Goal: Task Accomplishment & Management: Complete application form

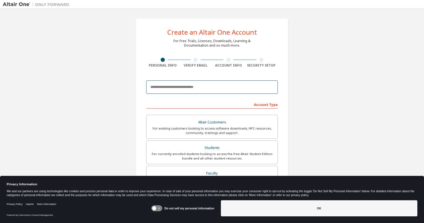
click at [174, 88] on input "email" at bounding box center [211, 86] width 131 height 13
type input "**********"
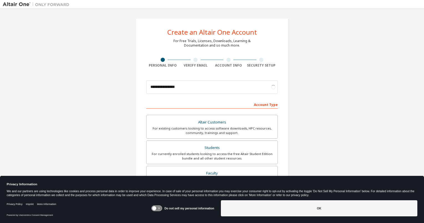
scroll to position [100, 0]
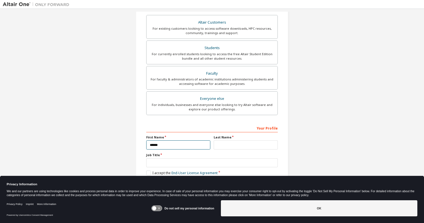
type input "******"
click at [244, 143] on input "text" at bounding box center [245, 144] width 64 height 9
type input "****"
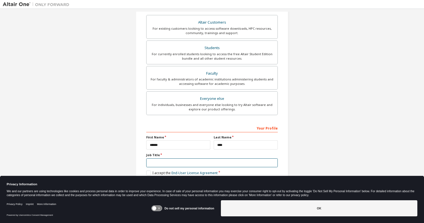
click at [224, 159] on input "text" at bounding box center [211, 162] width 131 height 9
type input "*******"
click at [147, 171] on label "I accept the End-User License Agreement" at bounding box center [181, 173] width 71 height 5
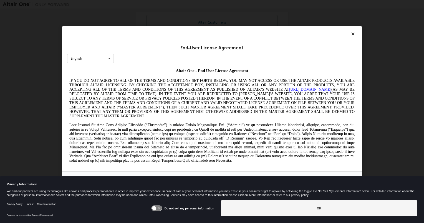
scroll to position [0, 0]
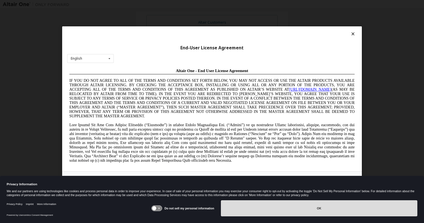
click at [293, 207] on button "OK" at bounding box center [319, 208] width 196 height 16
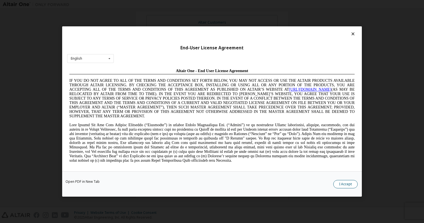
click at [351, 183] on button "I Accept" at bounding box center [345, 184] width 24 height 8
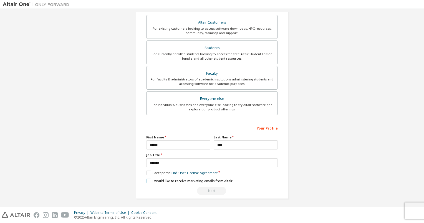
click at [147, 181] on label "I would like to receive marketing emails from Altair" at bounding box center [189, 181] width 86 height 5
click at [147, 180] on label "I would like to receive marketing emails from Altair" at bounding box center [189, 181] width 86 height 5
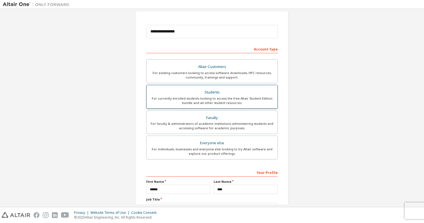
click at [220, 96] on div "For currently enrolled students looking to access the free Altair Student Editi…" at bounding box center [212, 100] width 124 height 9
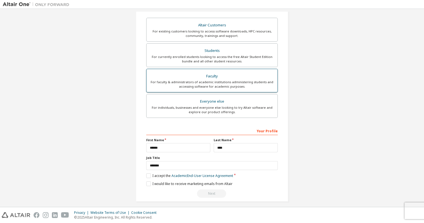
scroll to position [100, 0]
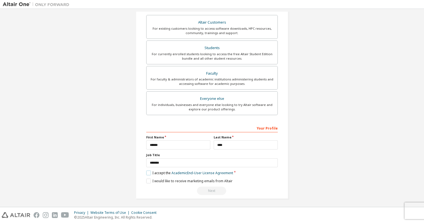
click at [147, 173] on label "I accept the Academic End-User License Agreement" at bounding box center [189, 173] width 87 height 5
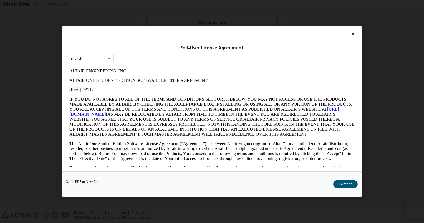
scroll to position [0, 0]
click at [339, 183] on button "I Accept" at bounding box center [345, 184] width 24 height 8
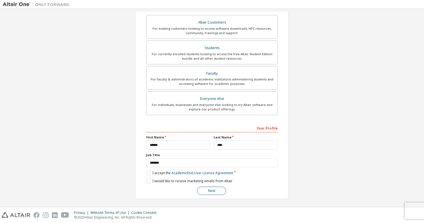
click at [218, 192] on button "Next" at bounding box center [211, 191] width 29 height 8
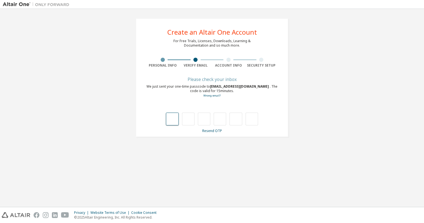
type input "*"
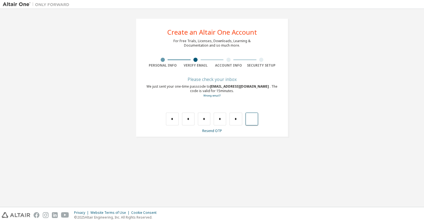
type input "*"
